Goal: Task Accomplishment & Management: Manage account settings

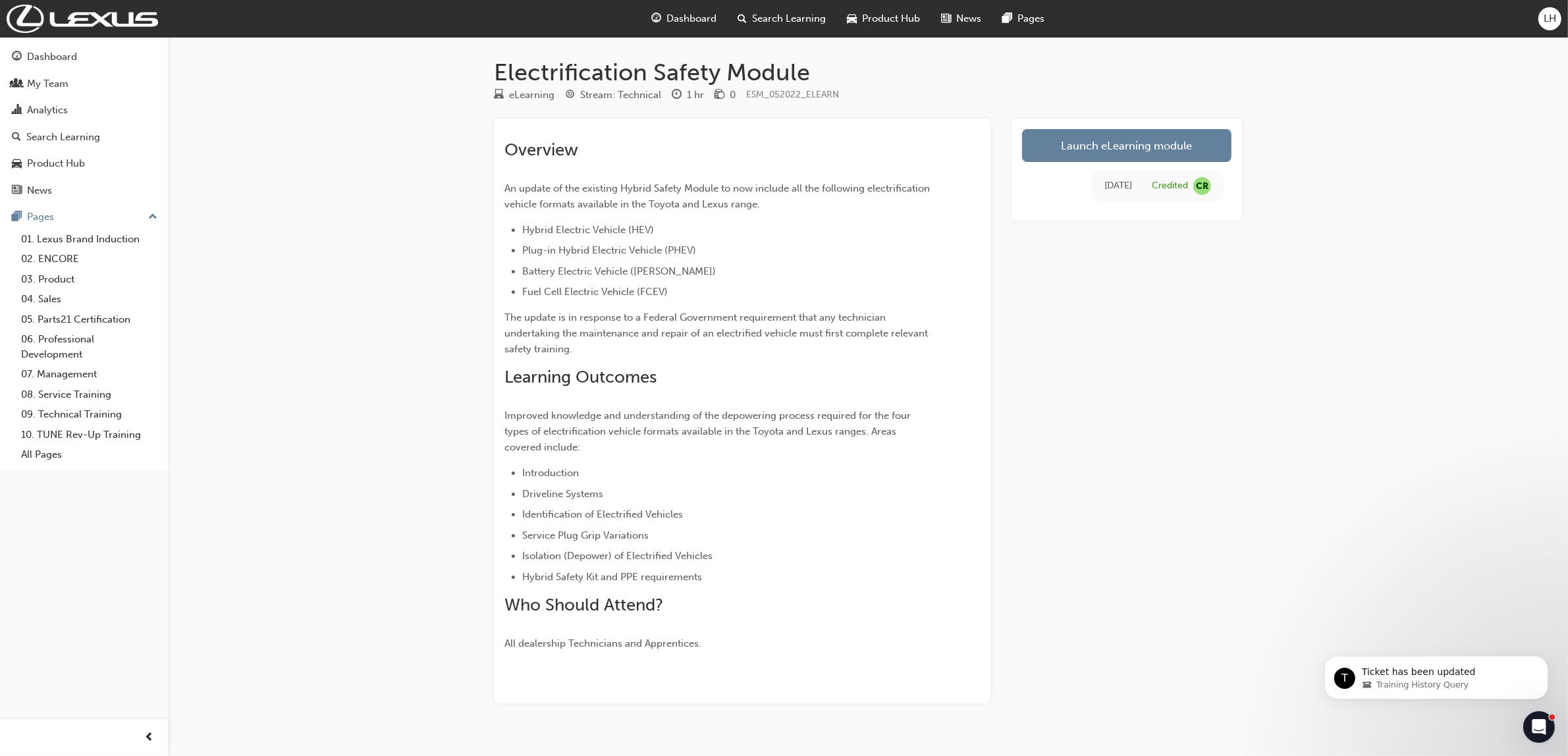
click at [1554, 15] on span "LH" at bounding box center [1549, 19] width 13 height 15
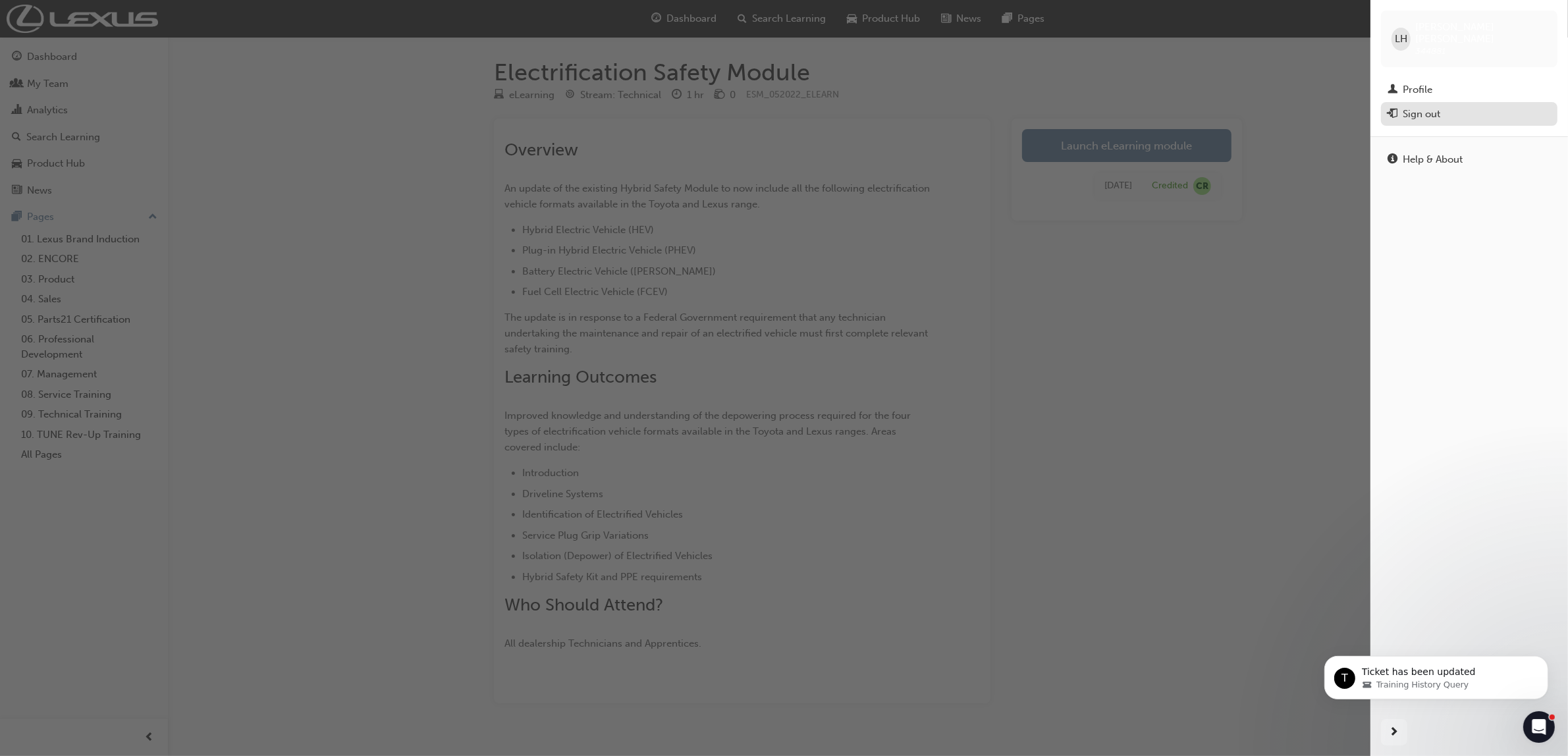
click at [1414, 107] on div "Sign out" at bounding box center [1421, 114] width 38 height 15
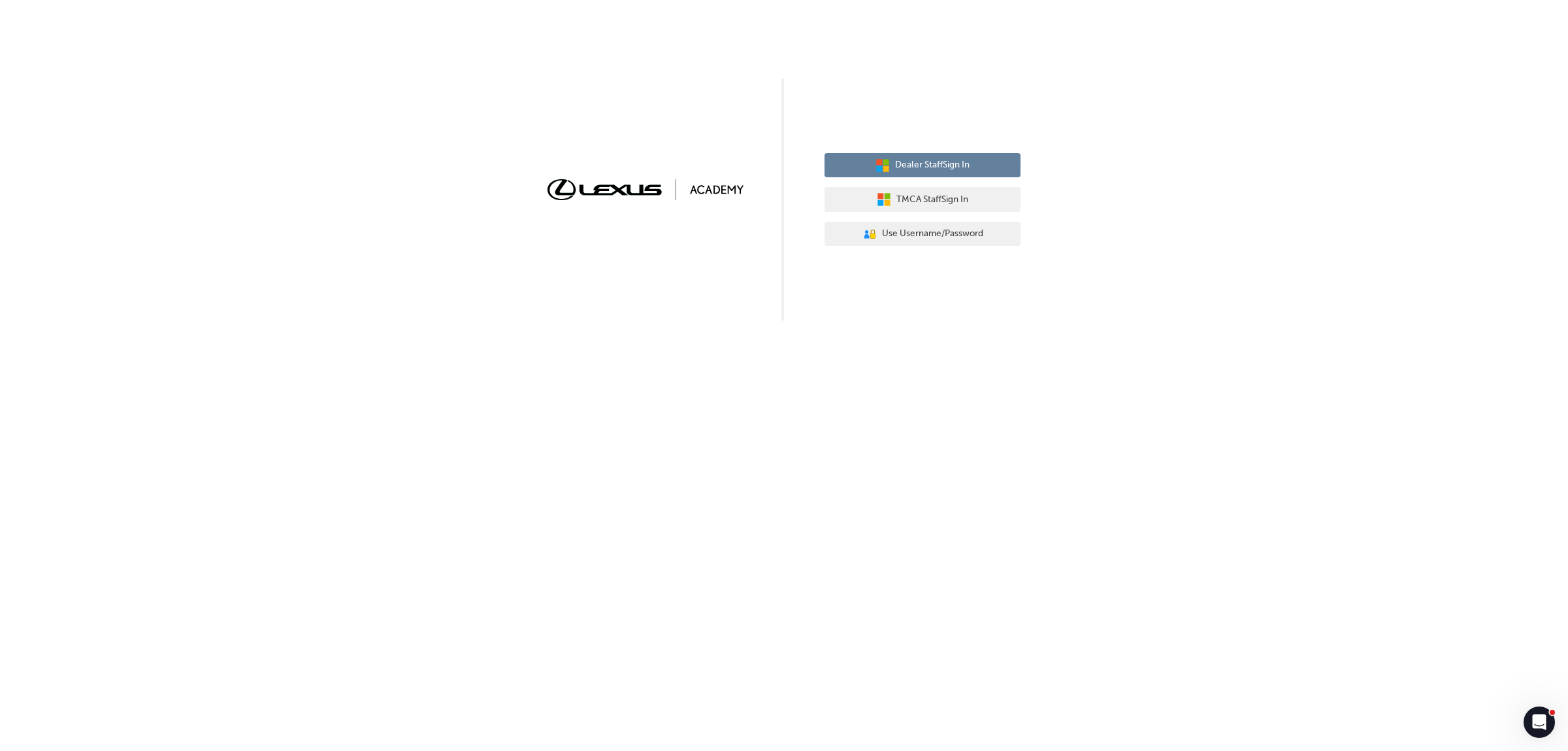
click at [962, 153] on button "Dealer Staff Sign In" at bounding box center [922, 164] width 196 height 25
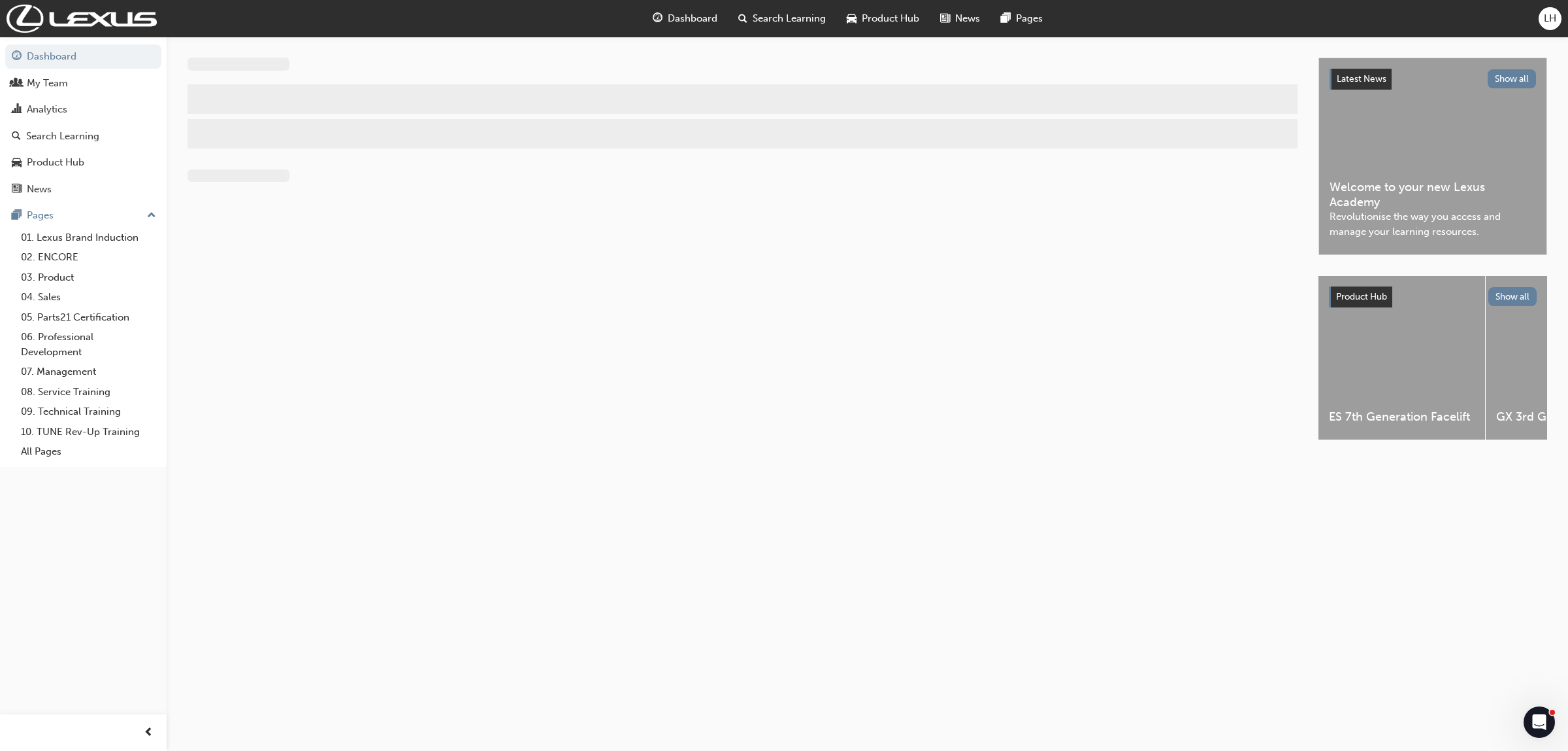
click at [1541, 14] on div "LH" at bounding box center [1550, 18] width 23 height 23
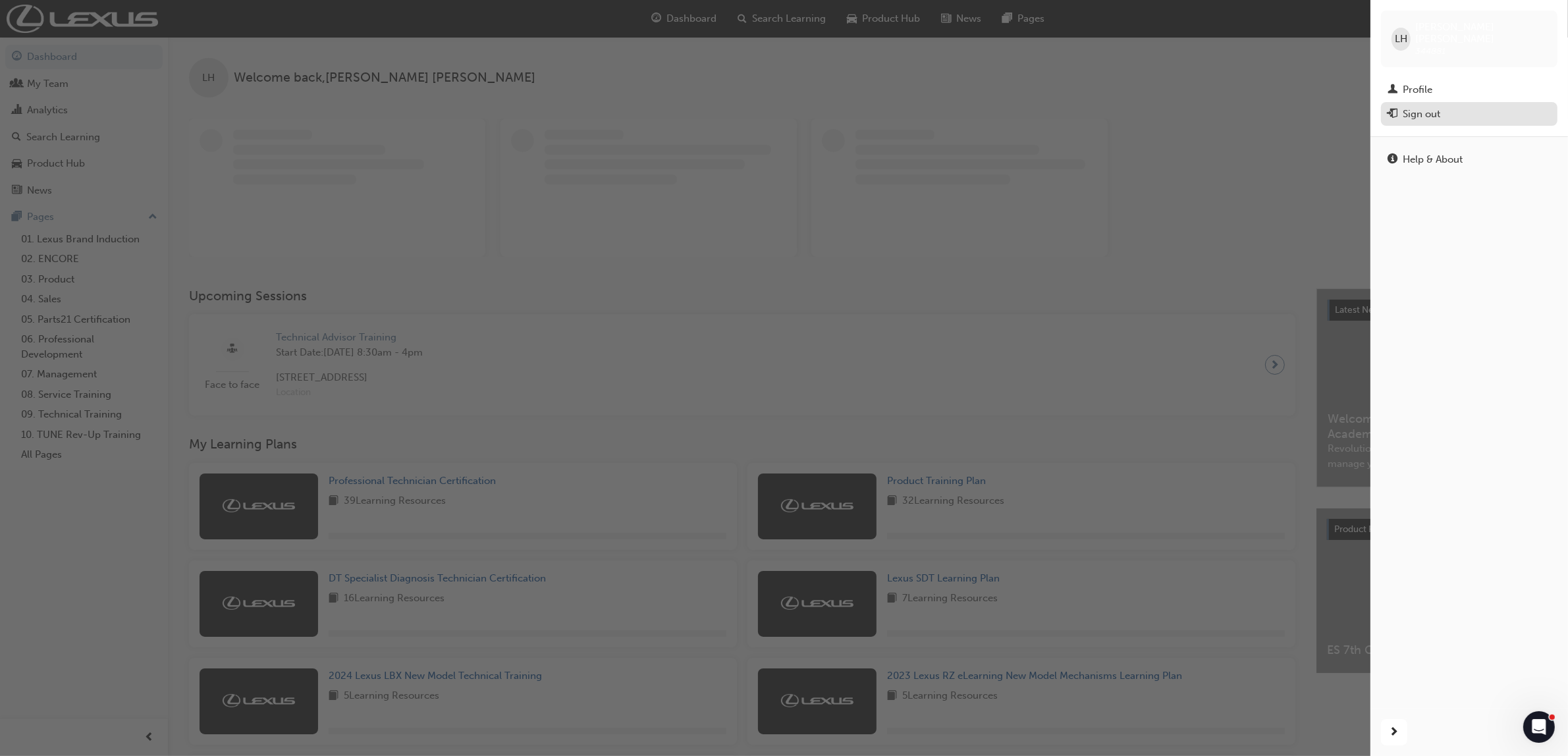
click at [1422, 107] on div "Sign out" at bounding box center [1421, 114] width 38 height 15
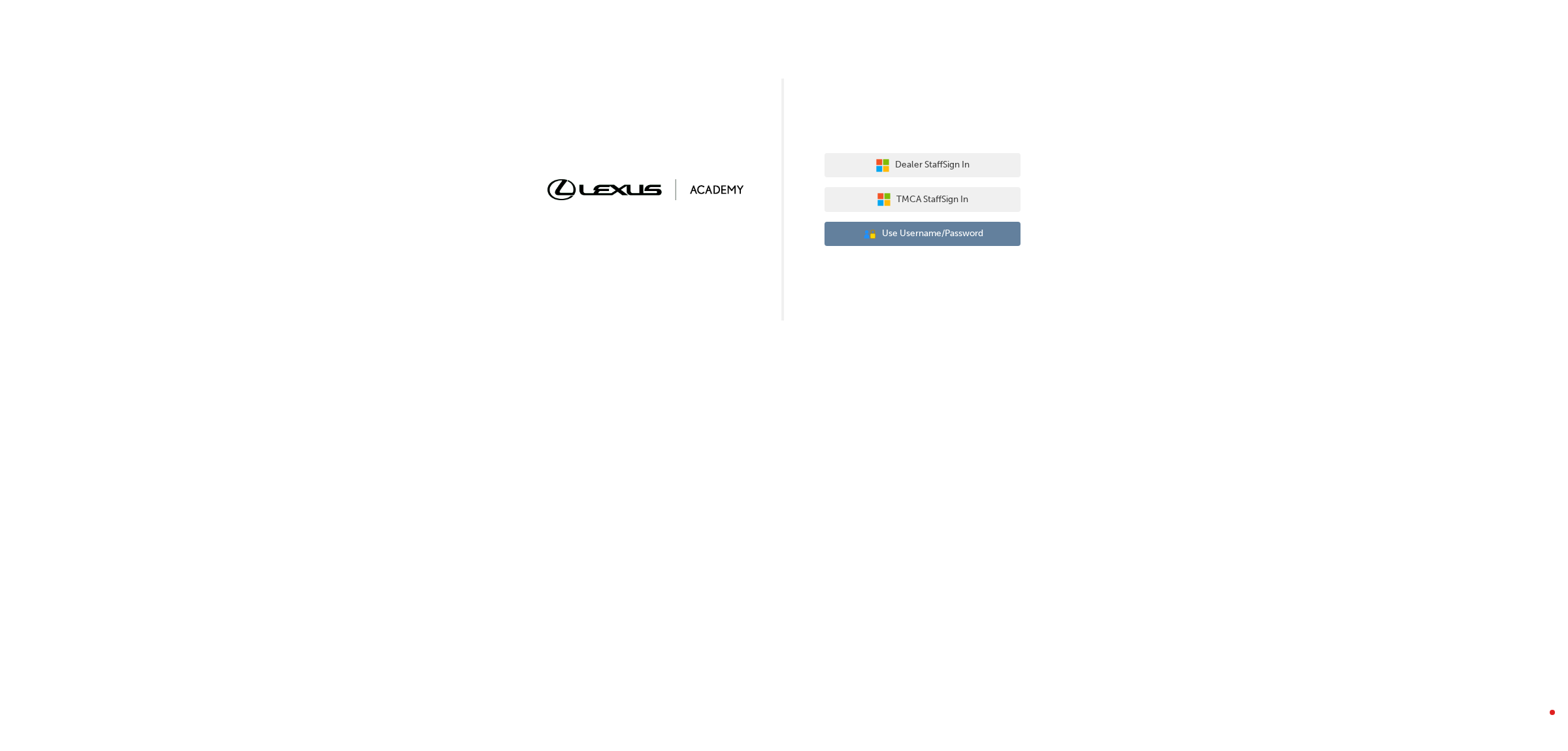
click at [936, 233] on span "Use Username/Password" at bounding box center [933, 234] width 102 height 15
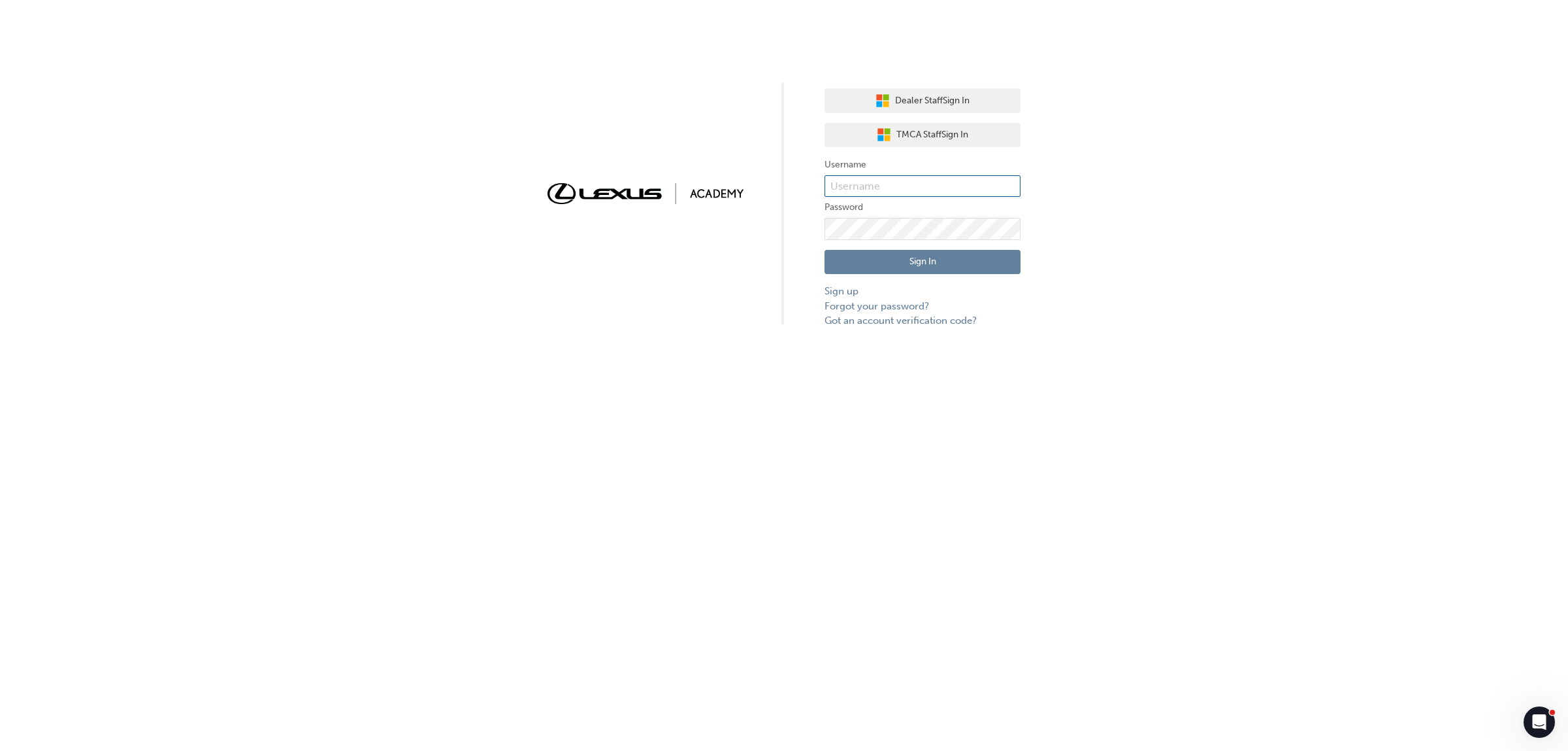
click at [873, 193] on input "text" at bounding box center [922, 186] width 196 height 22
click at [851, 188] on input "ryann.lowe2" at bounding box center [922, 186] width 196 height 22
type input "ryan.lowe2"
click button "Sign In" at bounding box center [922, 262] width 196 height 25
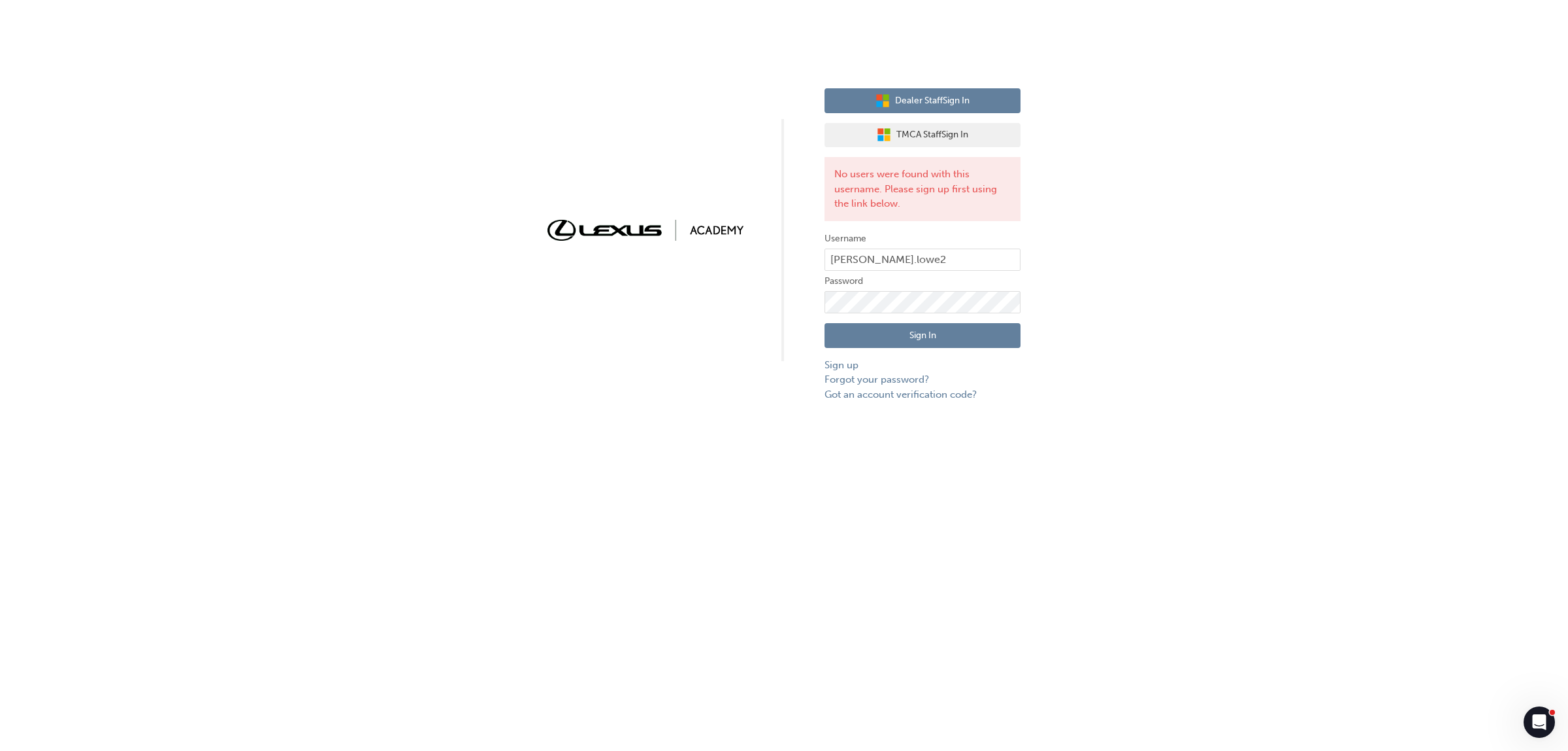
click at [910, 98] on span "Dealer Staff Sign In" at bounding box center [933, 101] width 75 height 15
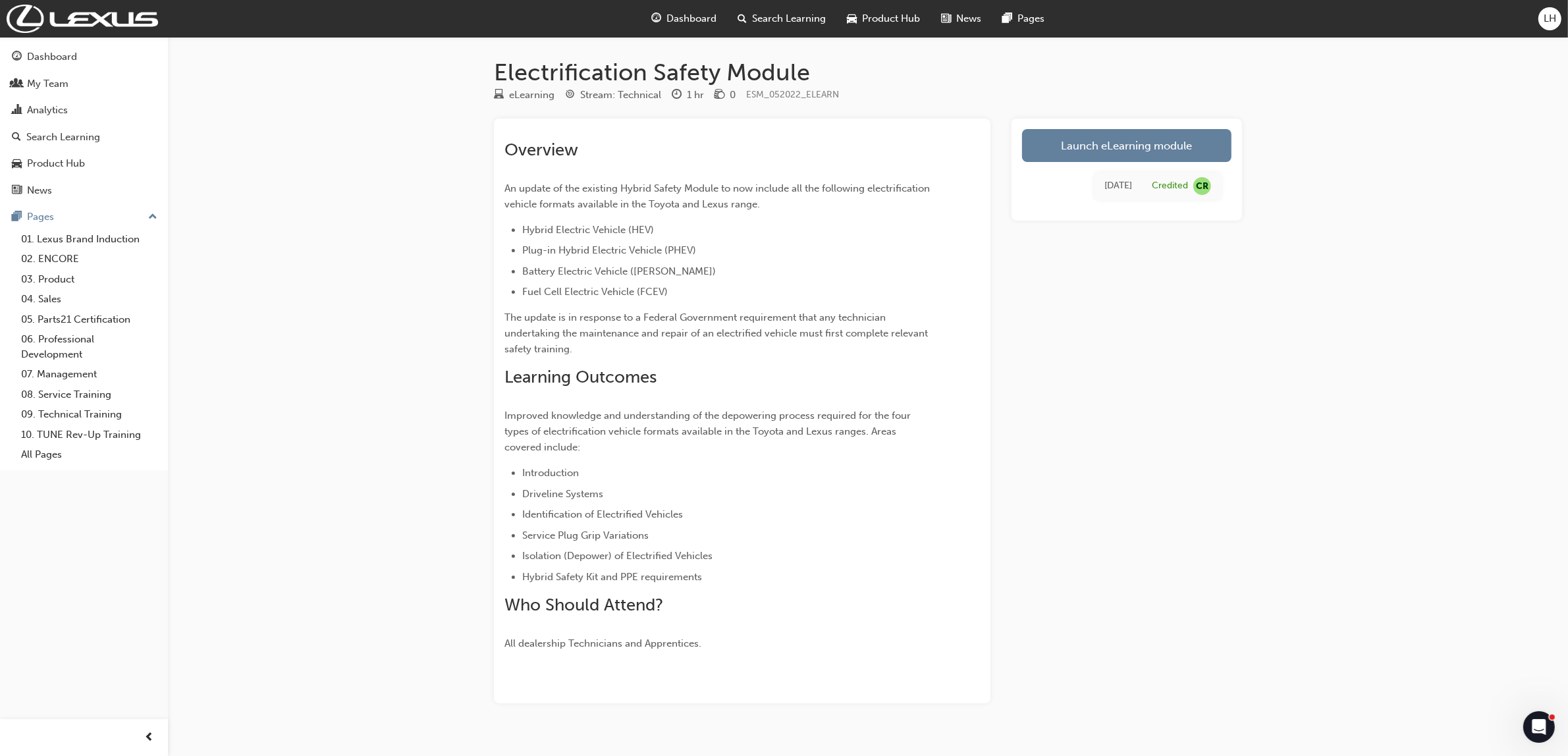
click at [1543, 23] on span "LH" at bounding box center [1549, 19] width 13 height 15
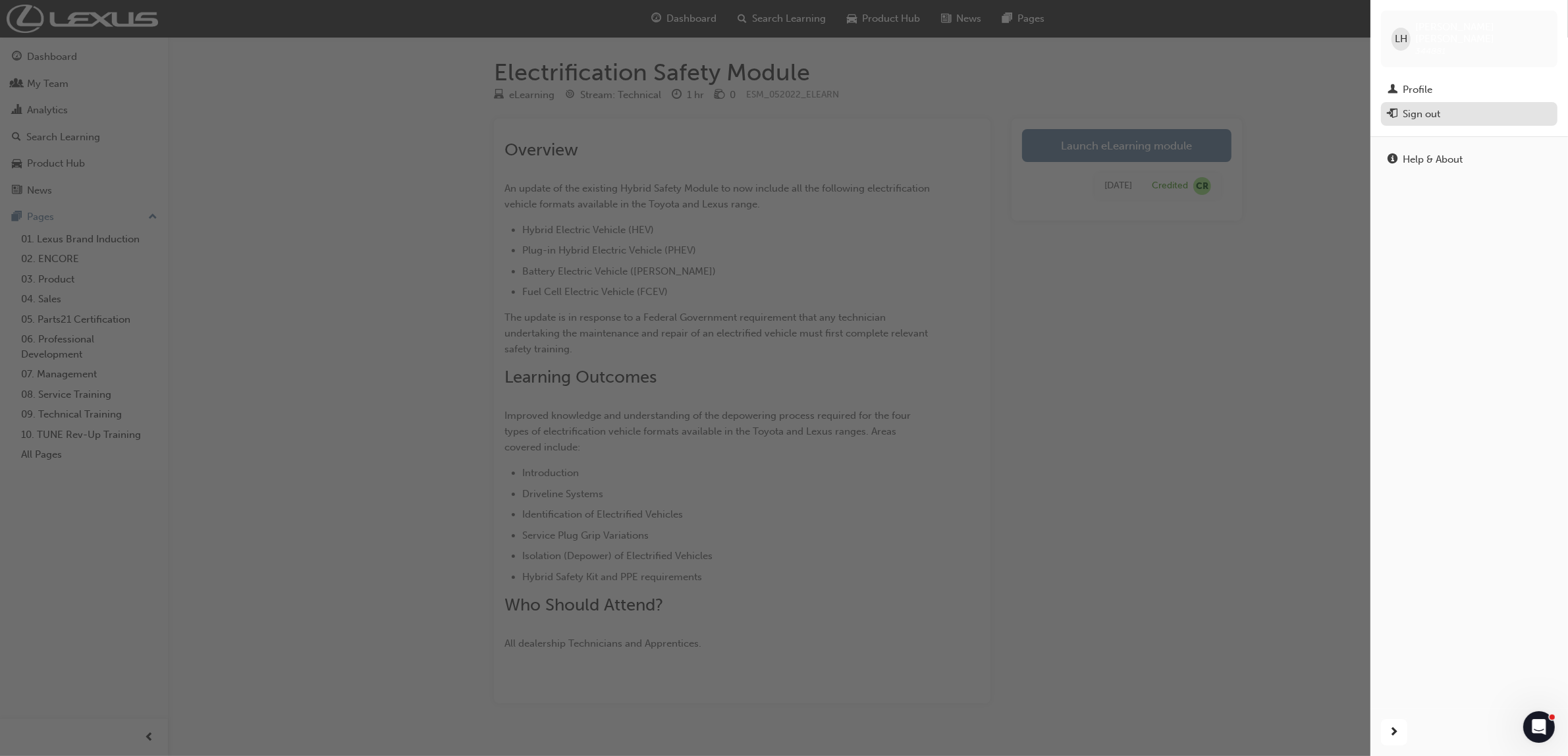
click at [1411, 107] on div "Sign out" at bounding box center [1421, 114] width 38 height 15
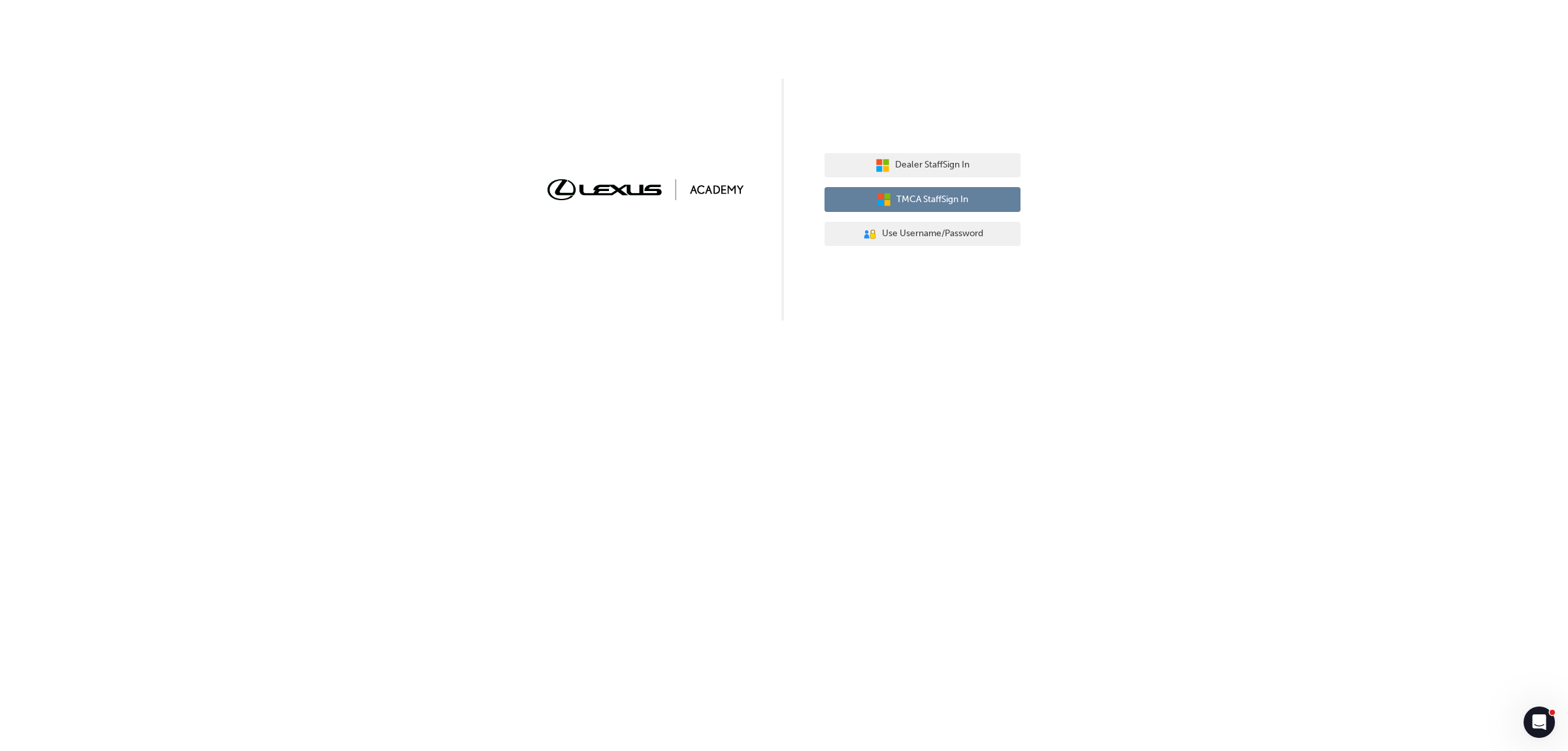
click at [949, 195] on span "TMCA Staff Sign In" at bounding box center [932, 200] width 72 height 15
click at [934, 180] on div "Dealer Staff Sign In TMCA Staff Sign In User Authentication Icon - Blue Person,…" at bounding box center [922, 199] width 196 height 113
click at [934, 170] on span "Dealer Staff Sign In" at bounding box center [933, 165] width 75 height 15
click at [939, 167] on span "Dealer Staff Sign In" at bounding box center [933, 165] width 75 height 15
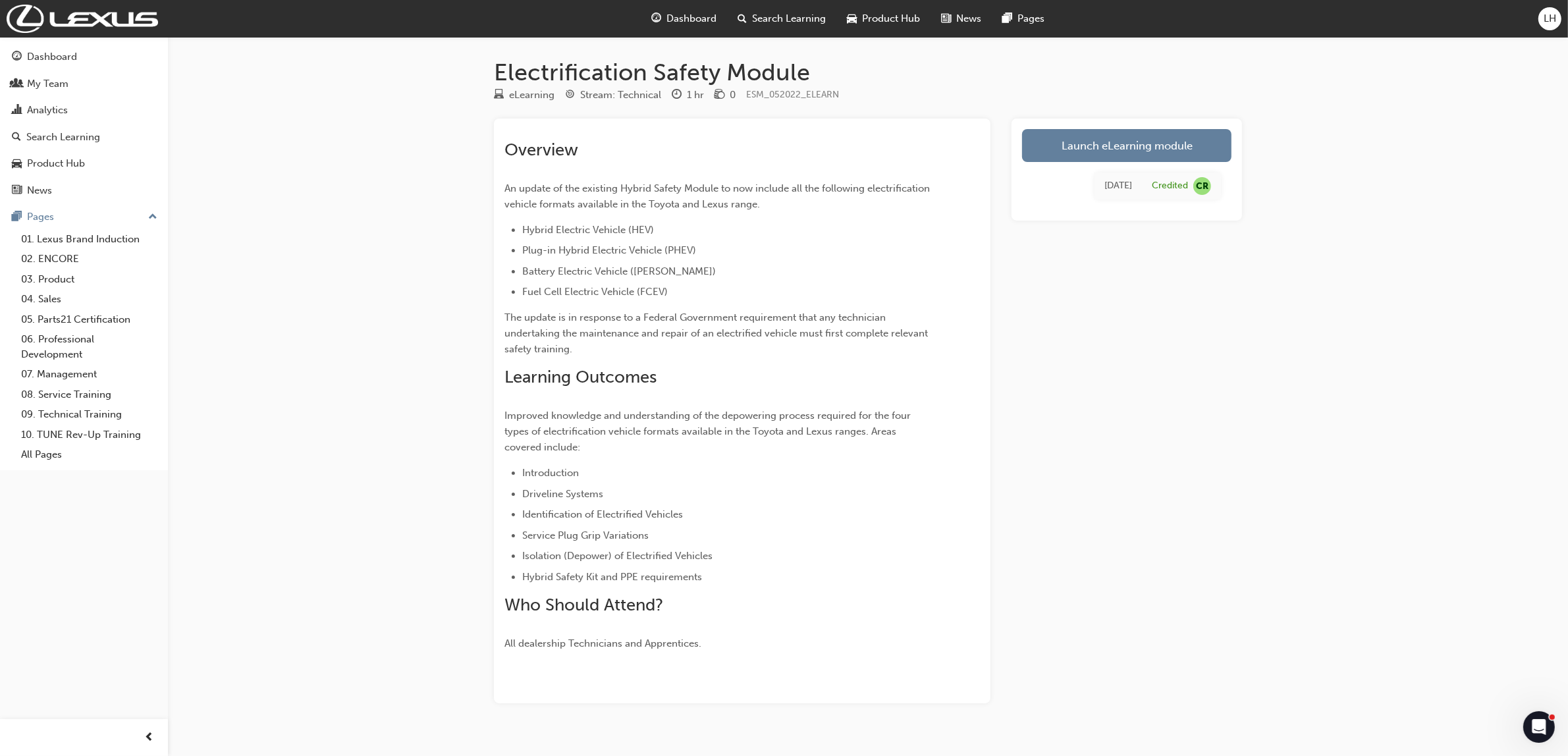
click at [1545, 25] on span "LH" at bounding box center [1549, 19] width 13 height 15
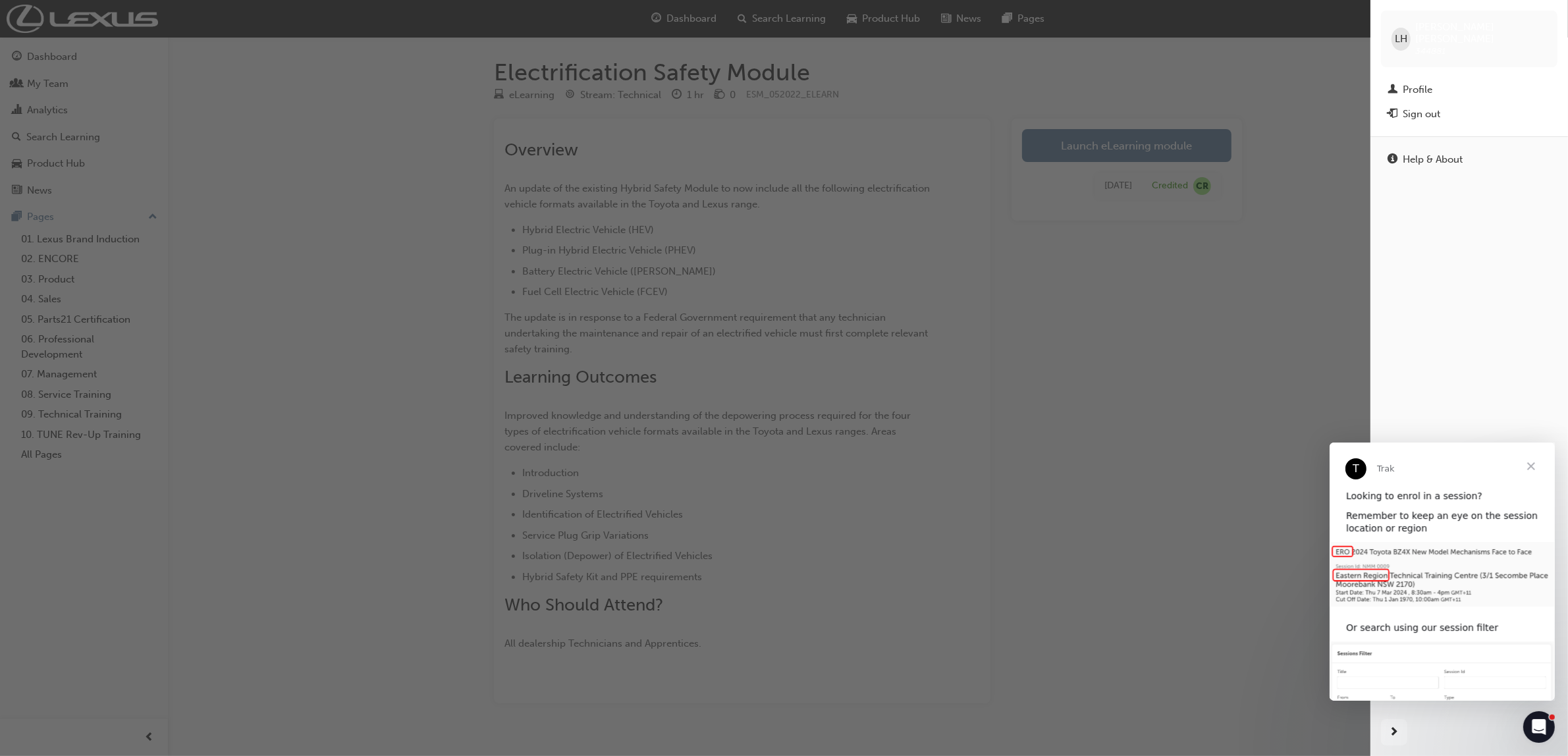
click at [403, 216] on div "button" at bounding box center [685, 378] width 1370 height 756
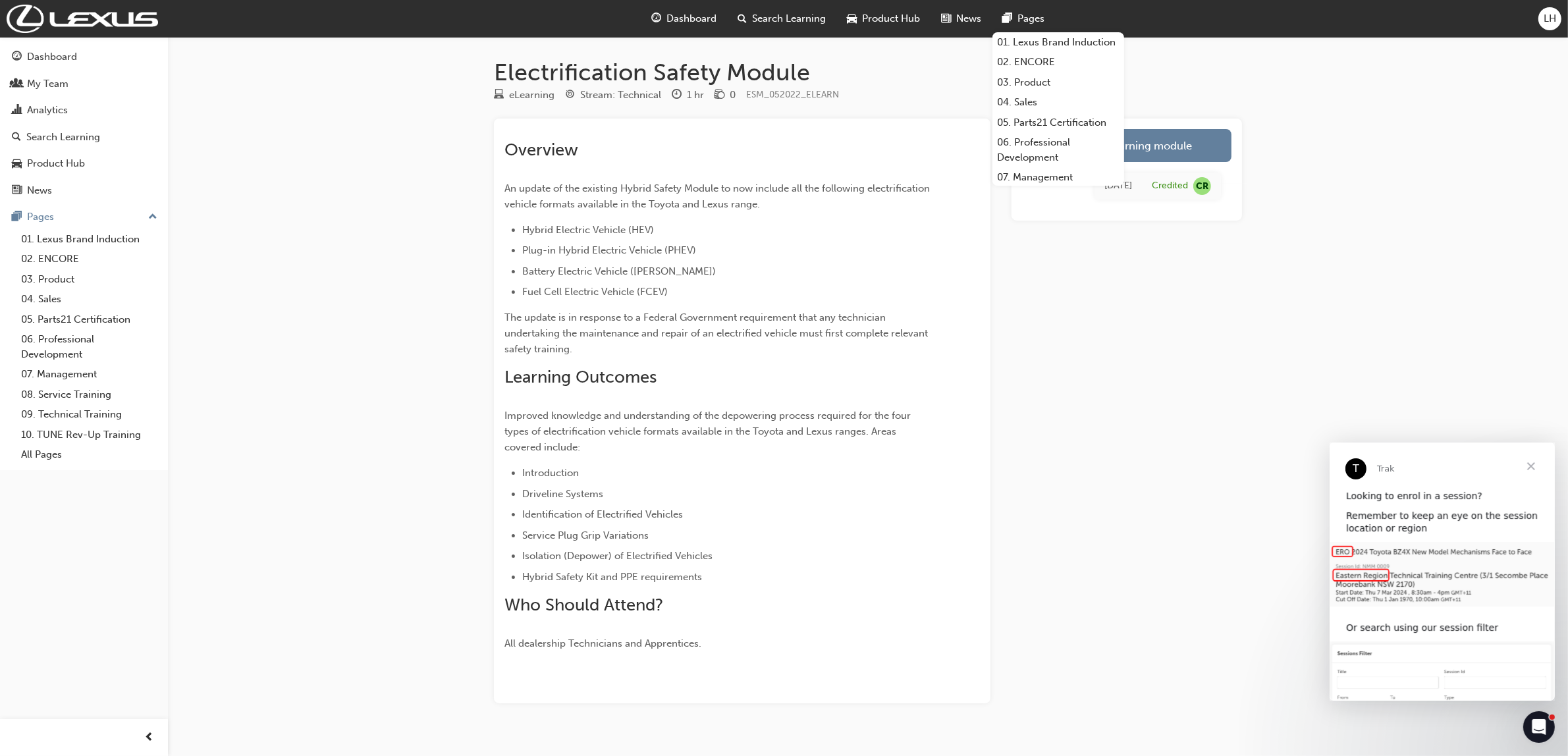
click at [1559, 19] on div "LH" at bounding box center [1549, 18] width 23 height 23
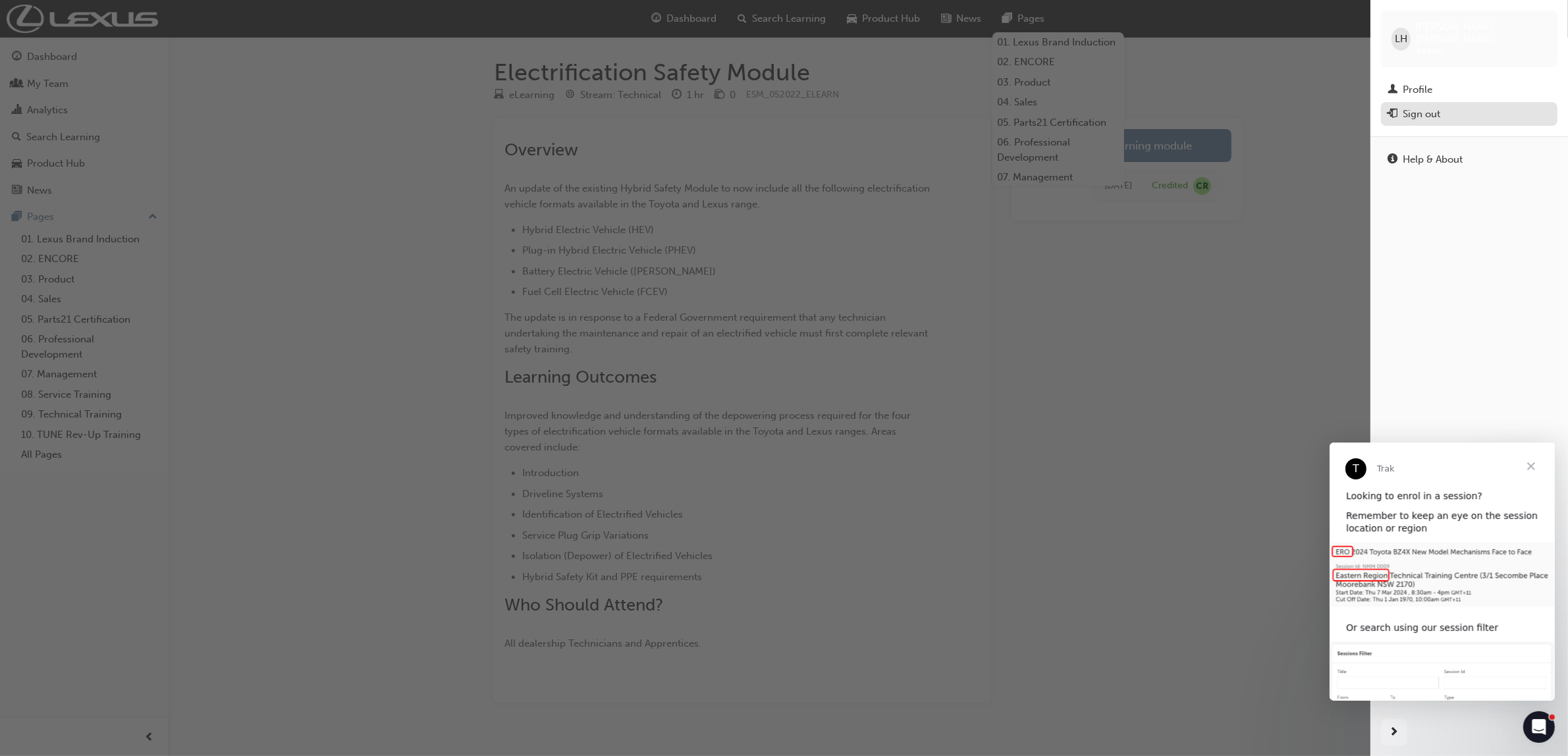
click at [1419, 107] on div "Sign out" at bounding box center [1421, 114] width 38 height 15
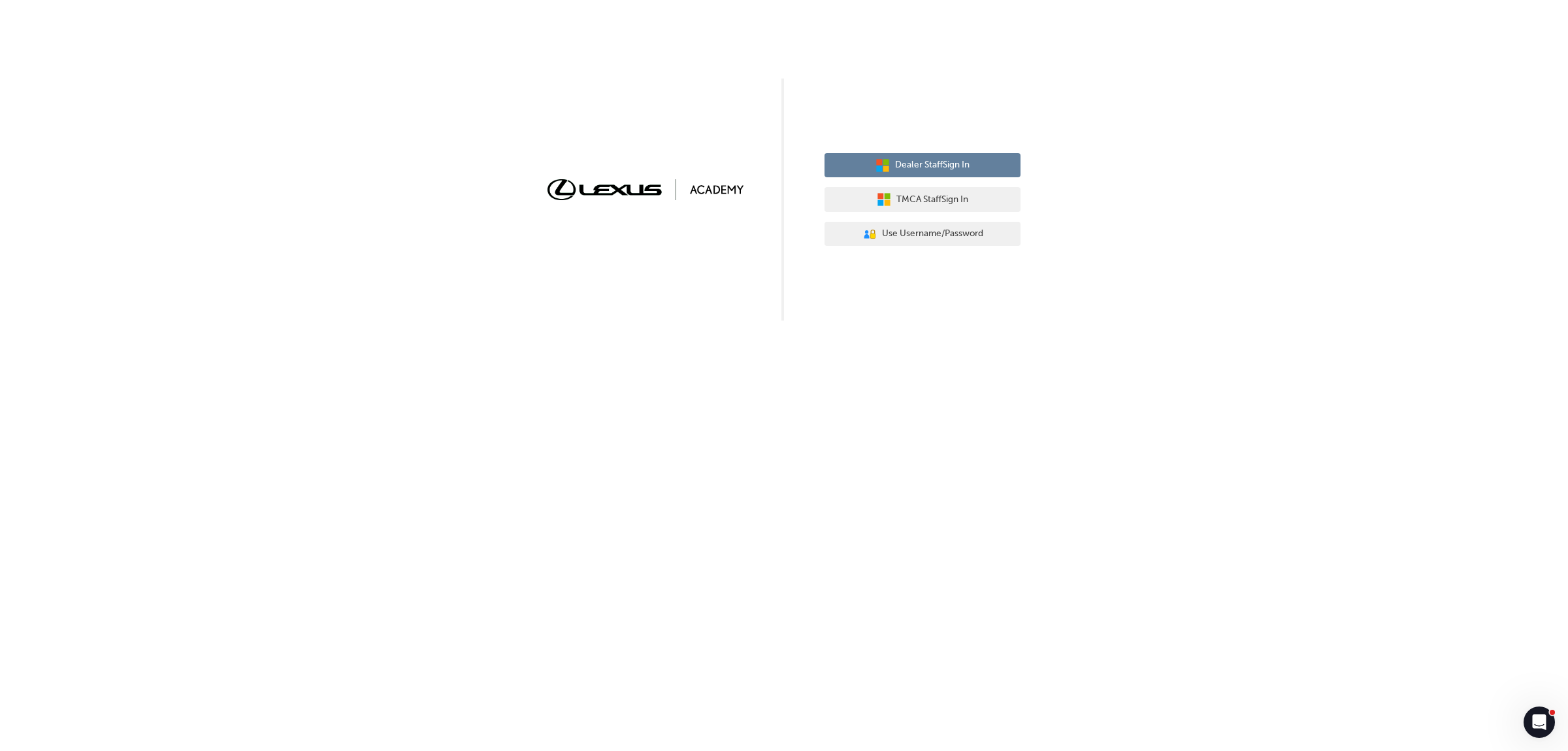
click at [950, 170] on span "Dealer Staff Sign In" at bounding box center [933, 165] width 75 height 15
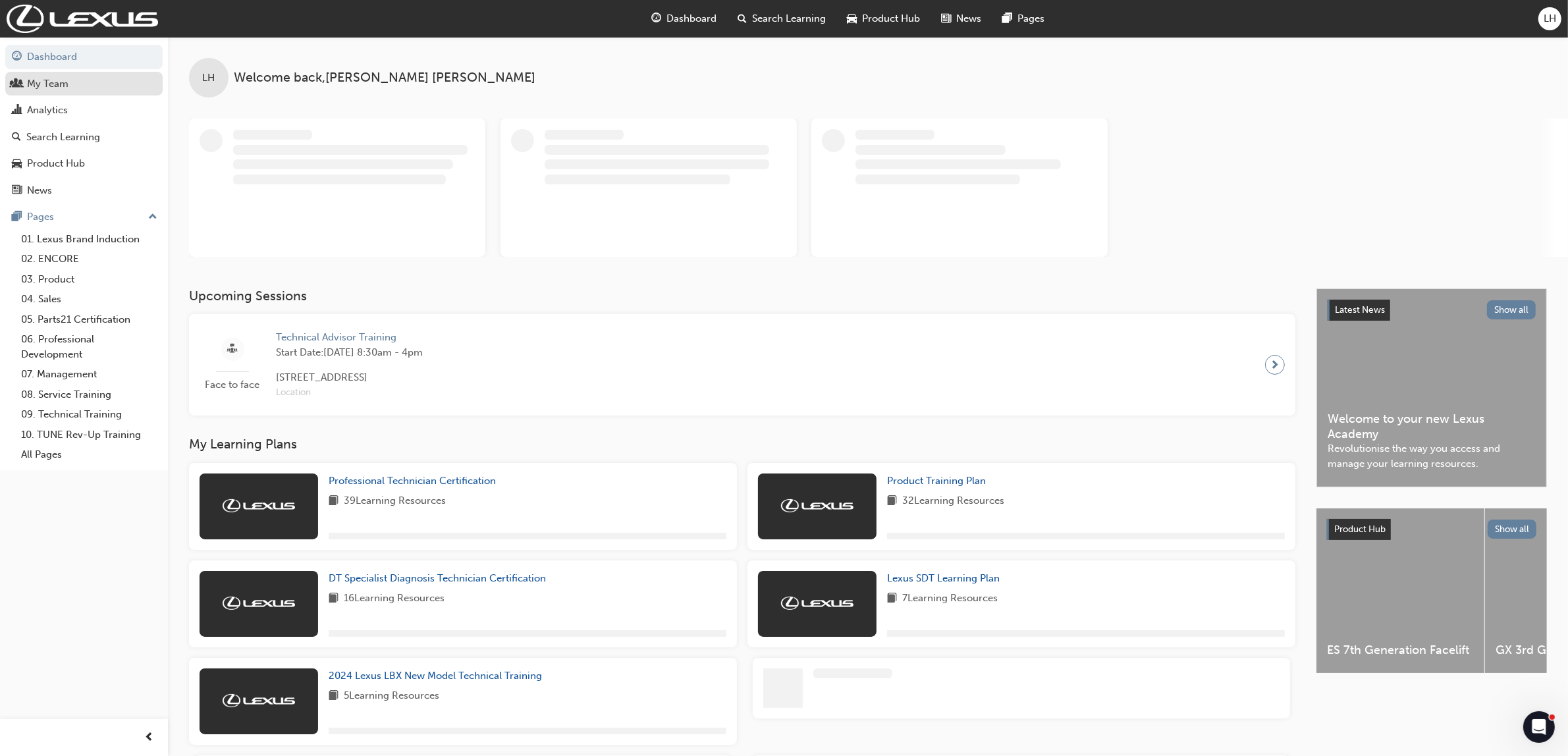
click at [38, 83] on div "My Team" at bounding box center [48, 84] width 42 height 15
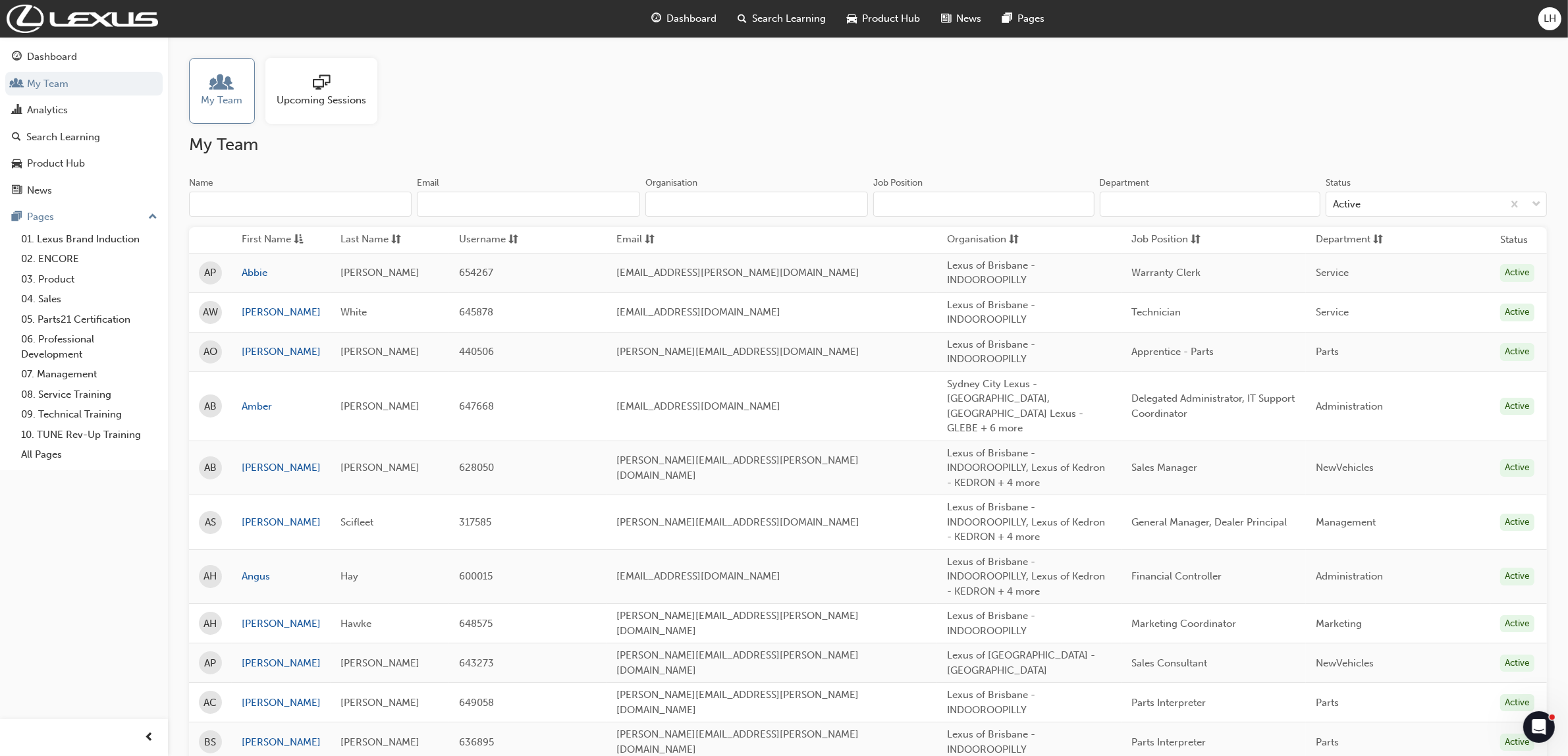
click at [267, 201] on input "Name" at bounding box center [300, 203] width 223 height 25
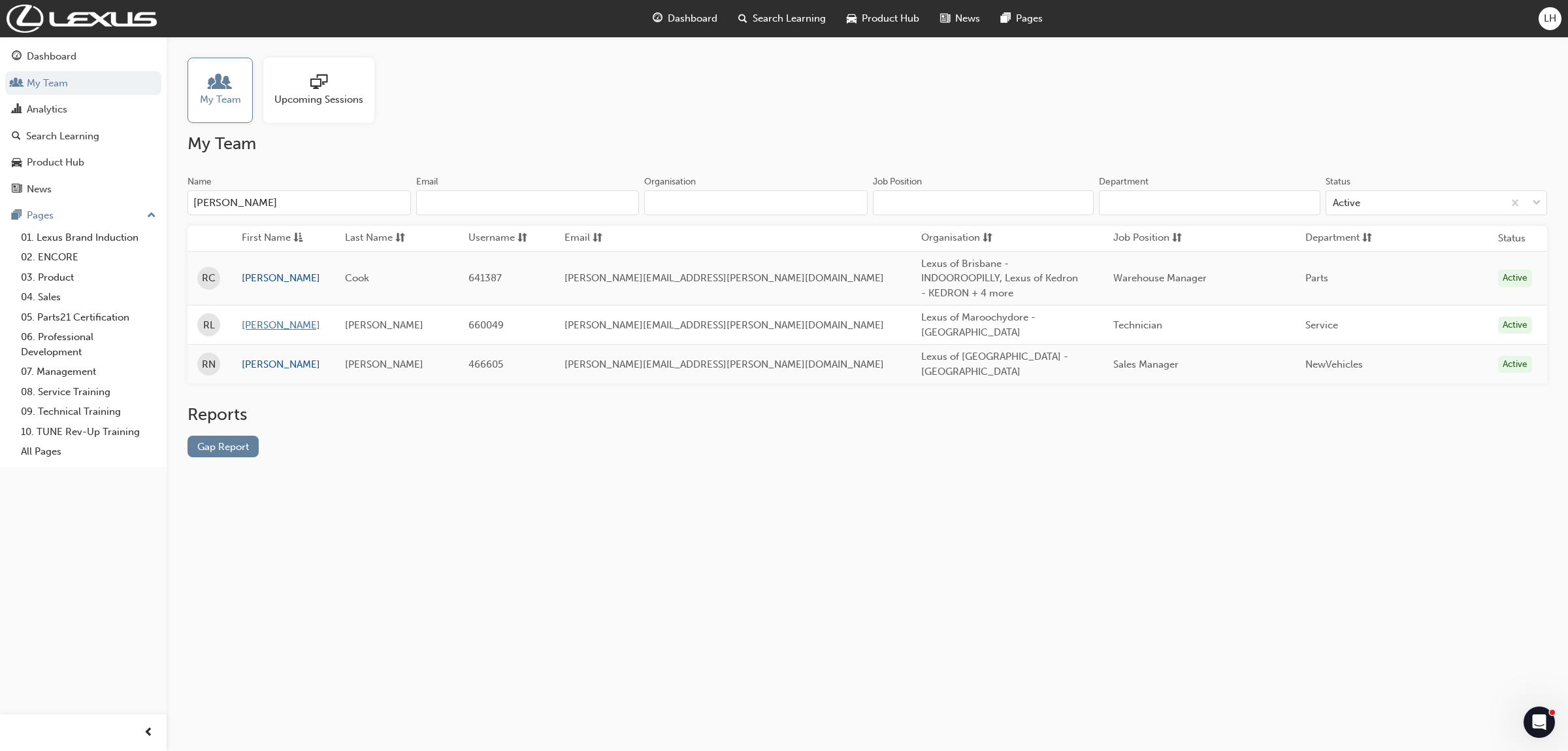
type input "yan"
click at [260, 322] on link "Ryan" at bounding box center [283, 325] width 84 height 15
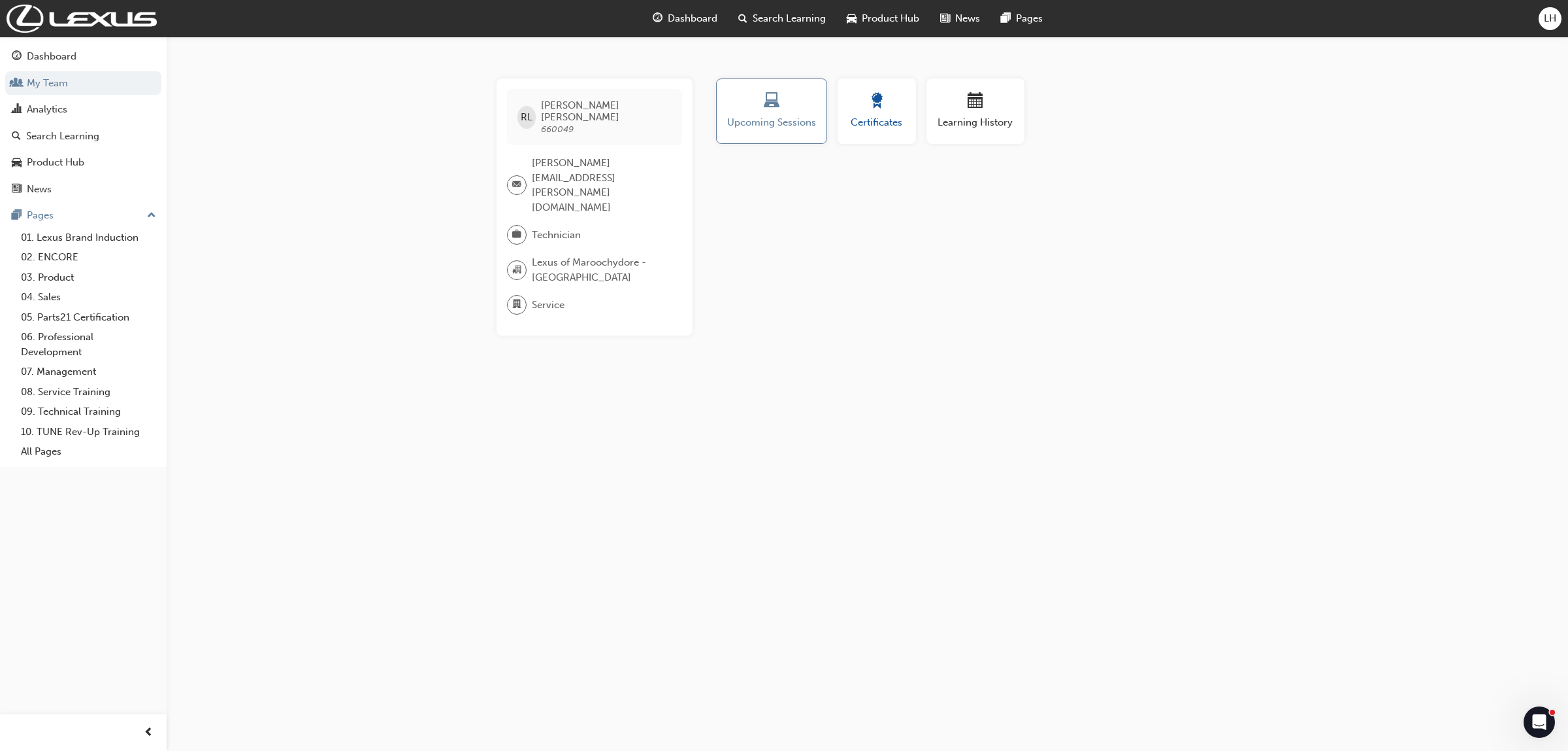
click at [886, 116] on span "Certificates" at bounding box center [876, 123] width 58 height 15
click at [950, 109] on div "button" at bounding box center [975, 103] width 79 height 20
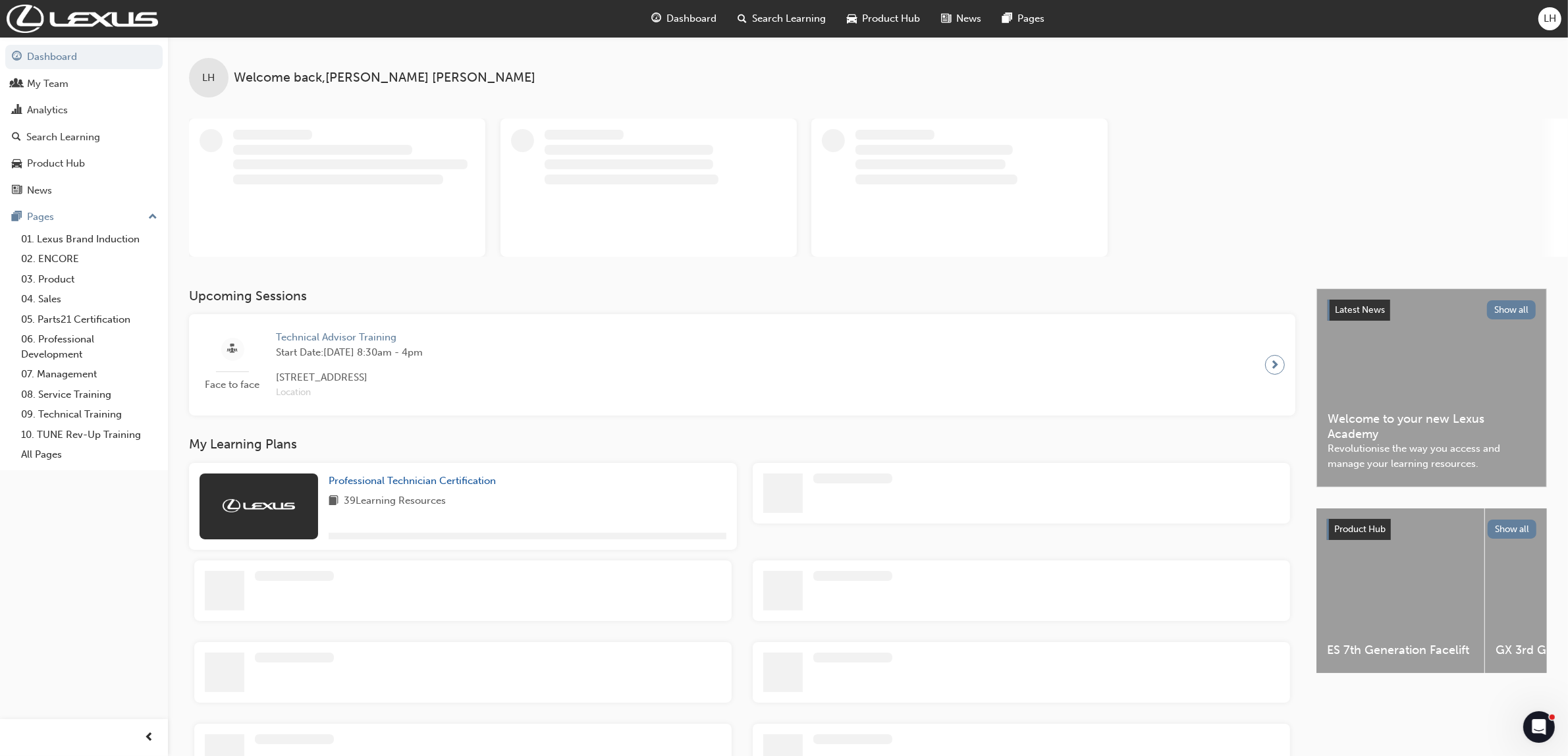
click at [1556, 21] on div "LH" at bounding box center [1549, 18] width 23 height 23
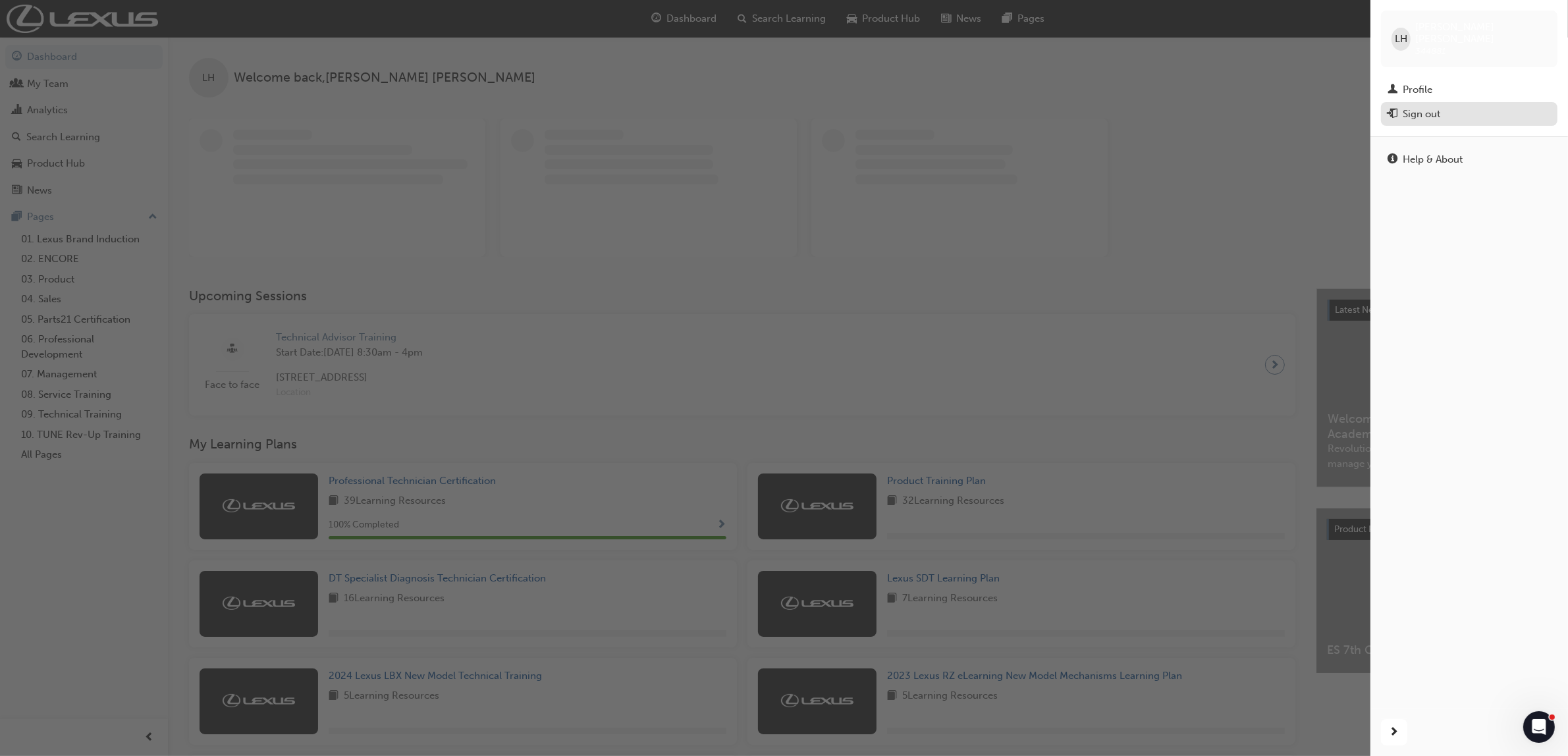
click at [1424, 107] on div "Sign out" at bounding box center [1421, 114] width 38 height 15
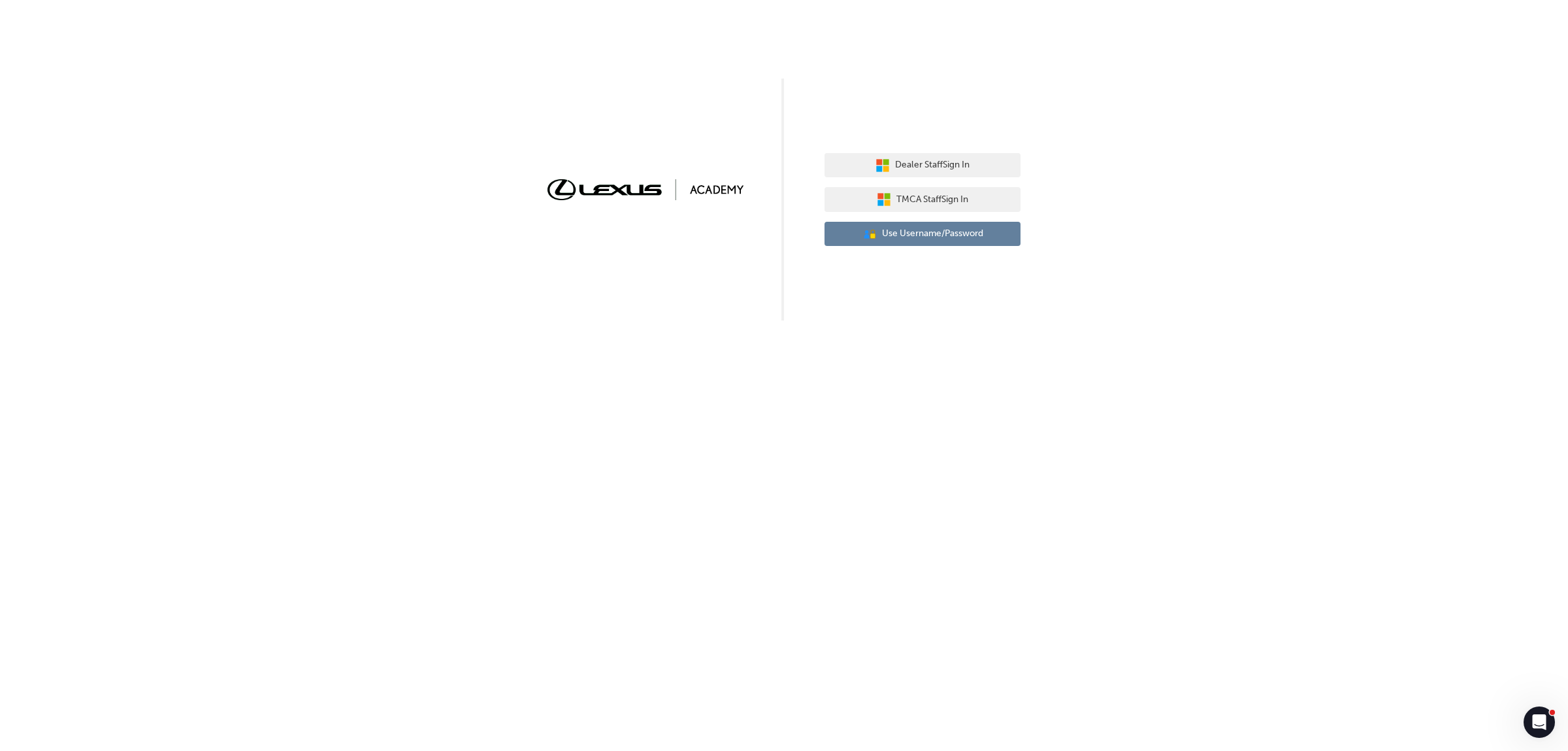
click at [931, 230] on span "Use Username/Password" at bounding box center [933, 234] width 102 height 15
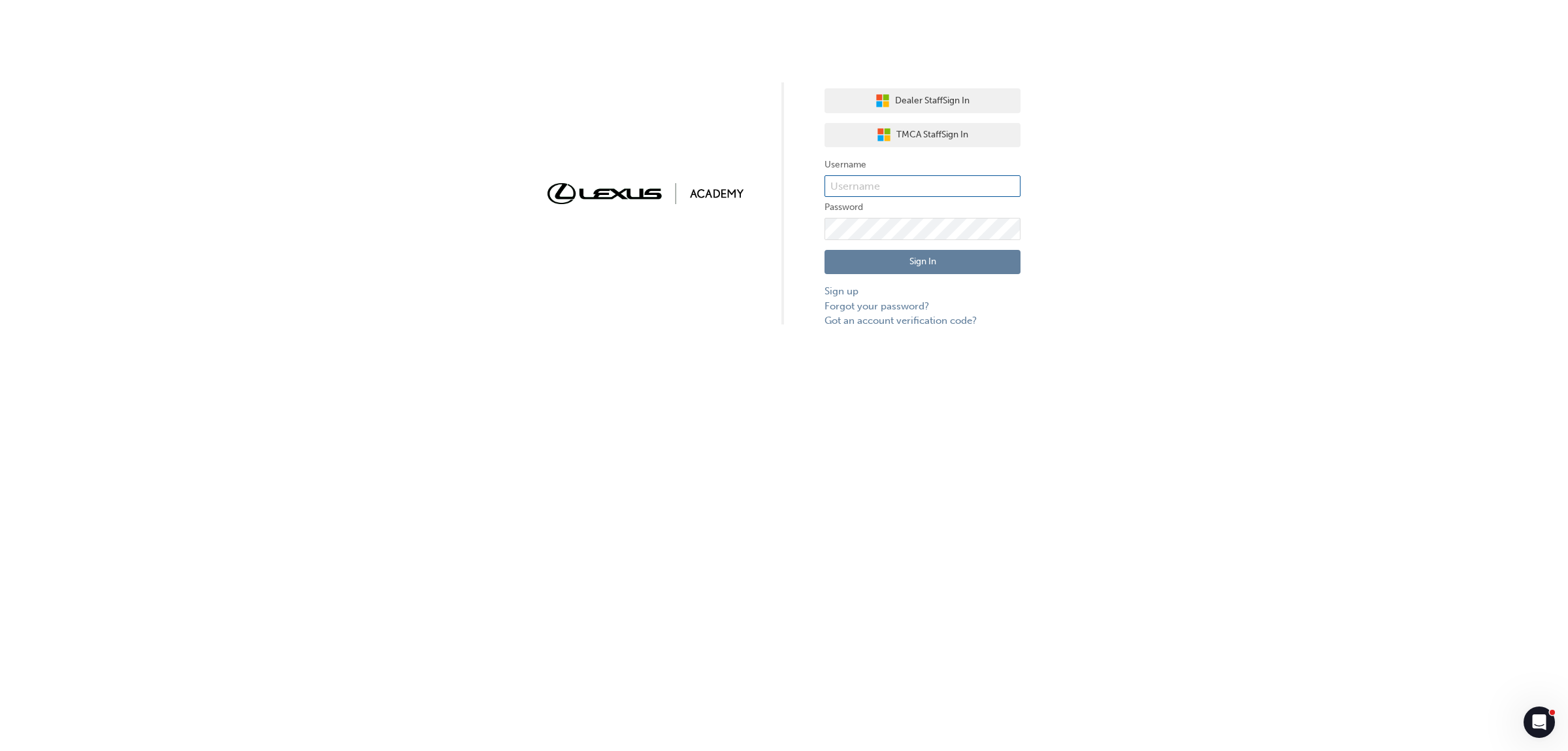
click at [886, 179] on input "text" at bounding box center [922, 186] width 196 height 22
type input "[PERSON_NAME].lowe2"
click button "Sign In" at bounding box center [922, 262] width 196 height 25
